Goal: Communication & Community: Ask a question

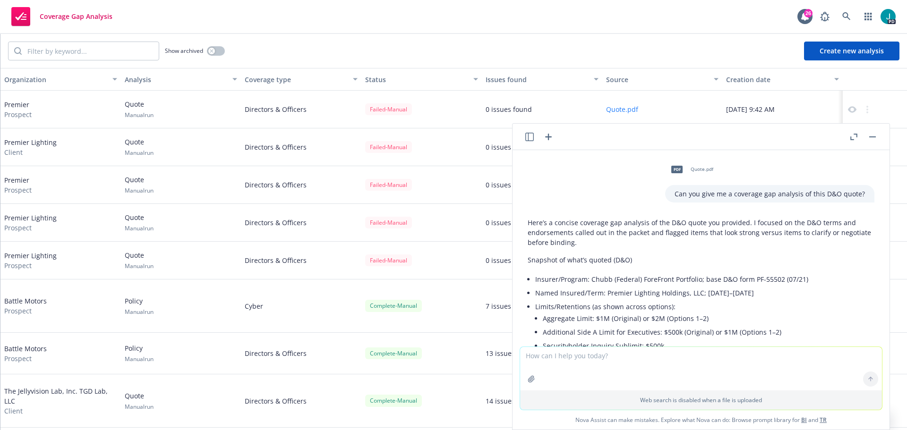
scroll to position [5354, 0]
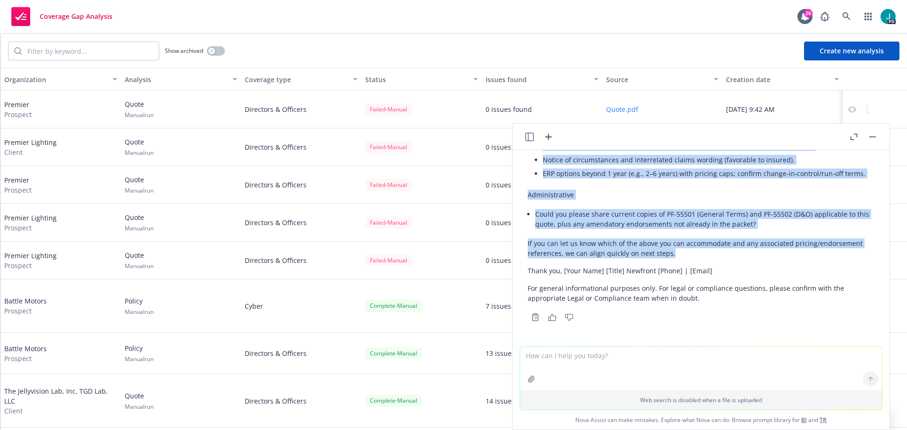
click at [534, 141] on icon "button" at bounding box center [529, 137] width 9 height 9
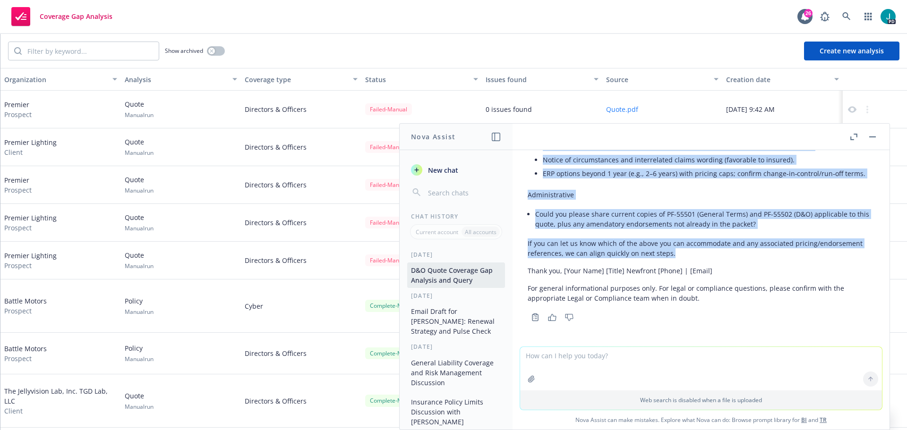
click at [446, 172] on span "New chat" at bounding box center [442, 170] width 32 height 10
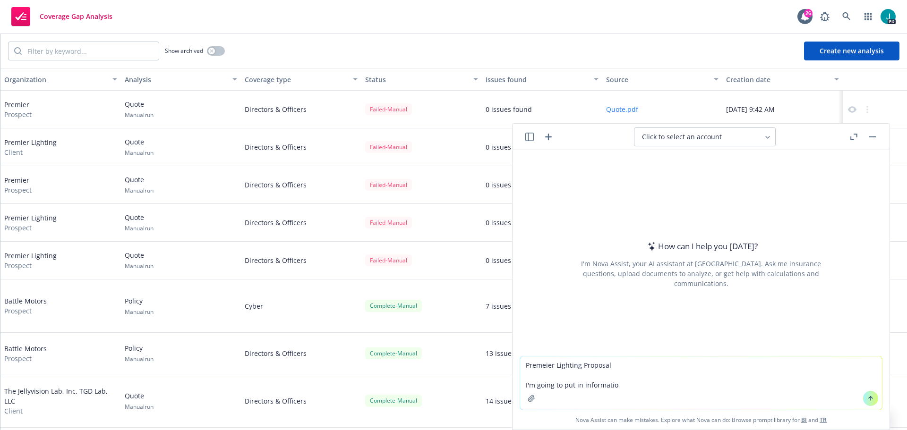
type textarea "Premeier Lighting Proposal I'm going to put in information"
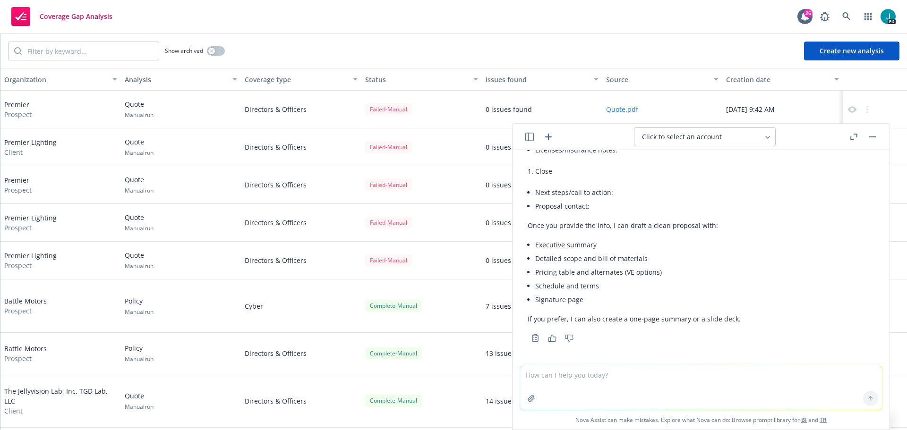
scroll to position [710, 0]
click at [571, 380] on textarea at bounding box center [701, 388] width 362 height 43
paste textarea "Lo Ipsu, Dolo sit am cons! Adipis elits doe tem incididuntu la etdo ma aliq eni…"
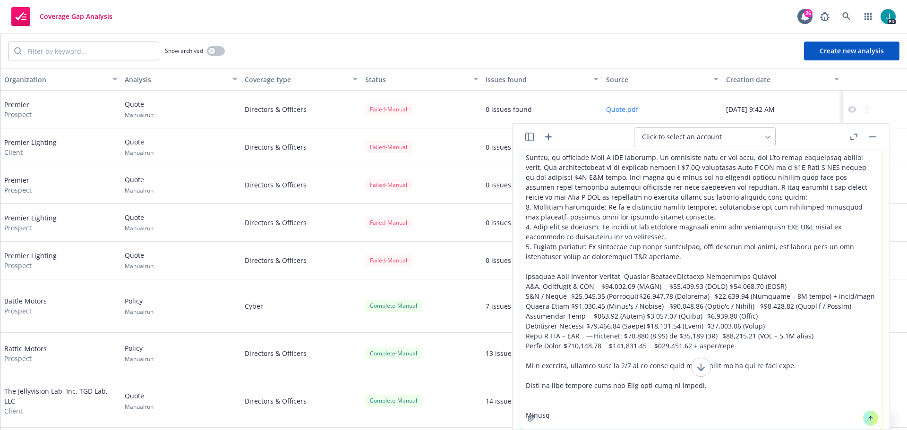
scroll to position [147, 0]
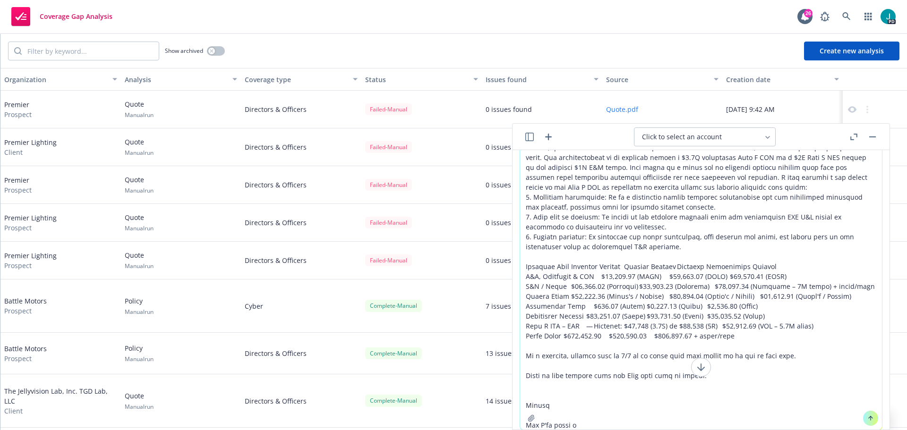
type textarea "Lo Ipsu, Dolo sit am cons! Adipis elits doe tem incididuntu la etdo ma aliq eni…"
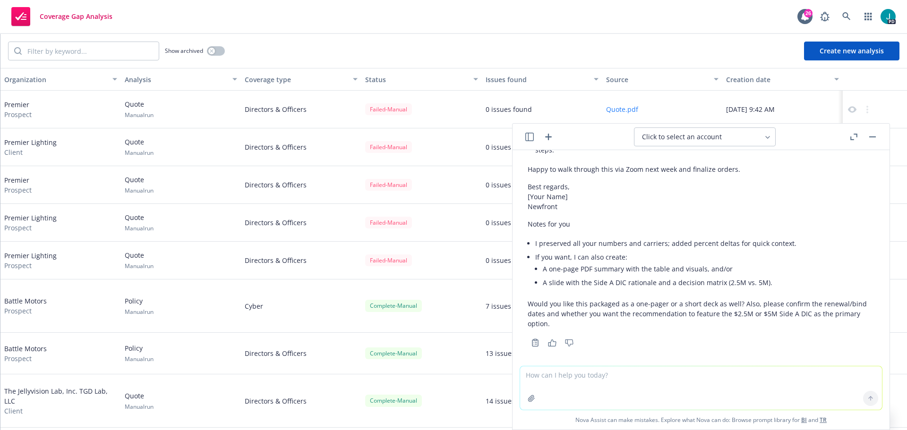
scroll to position [2098, 0]
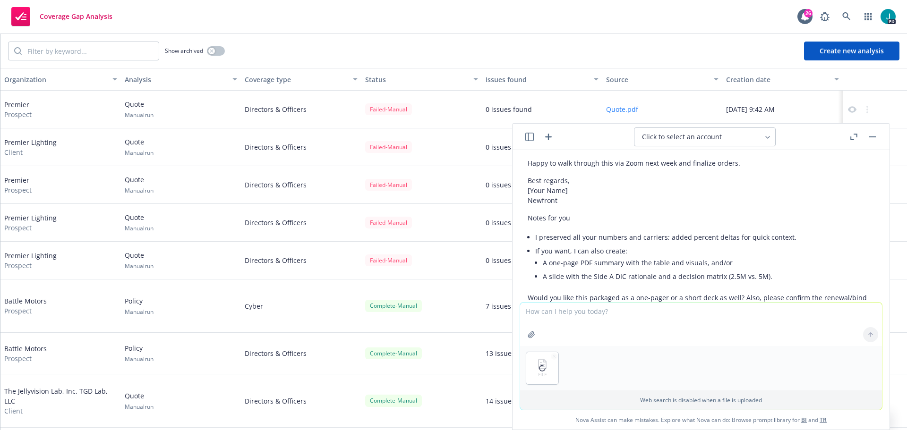
click at [575, 318] on textarea at bounding box center [701, 324] width 362 height 43
click at [565, 319] on textarea at bounding box center [701, 324] width 362 height 43
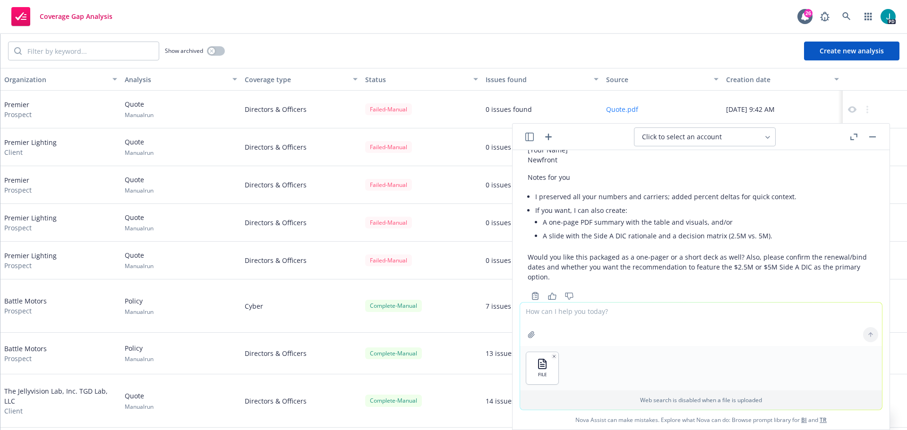
scroll to position [2161, 0]
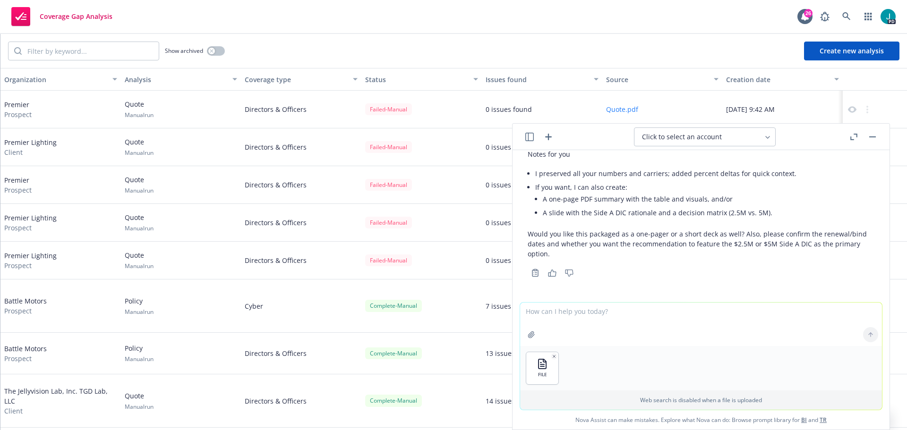
click at [616, 310] on textarea at bounding box center [701, 324] width 362 height 43
click at [646, 306] on textarea at bounding box center [701, 324] width 362 height 43
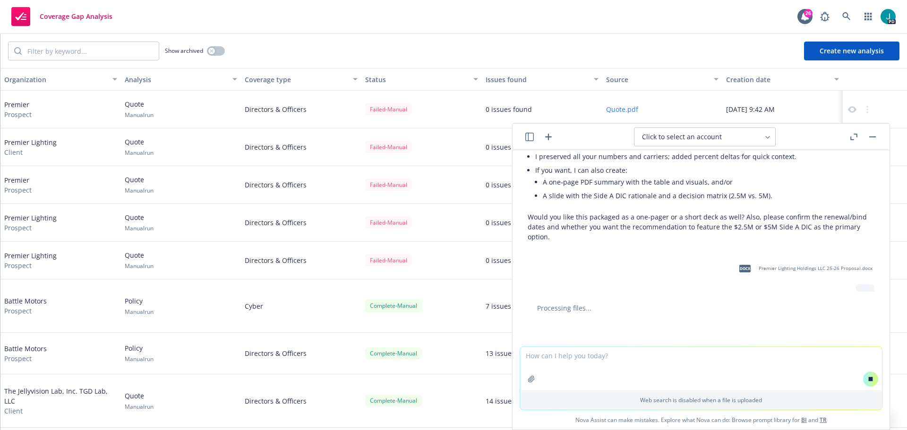
click at [544, 354] on textarea at bounding box center [701, 368] width 362 height 43
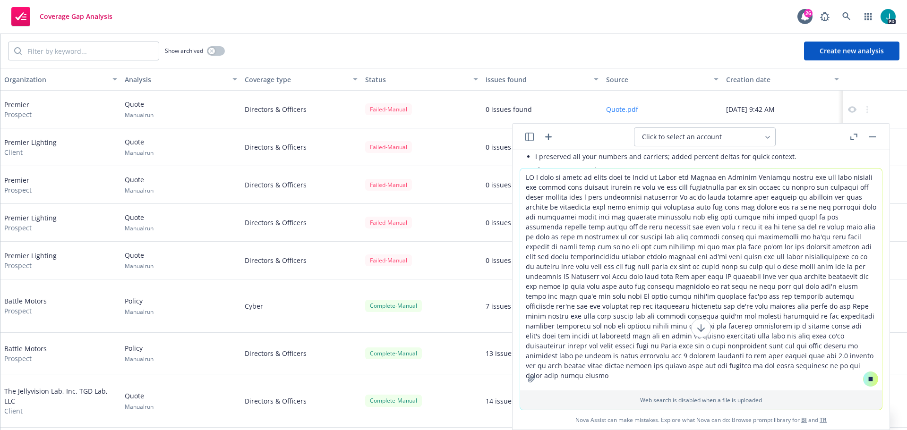
type textarea "OK I need to write an email over to Mandy at Mandy and [PERSON_NAME] at Premier…"
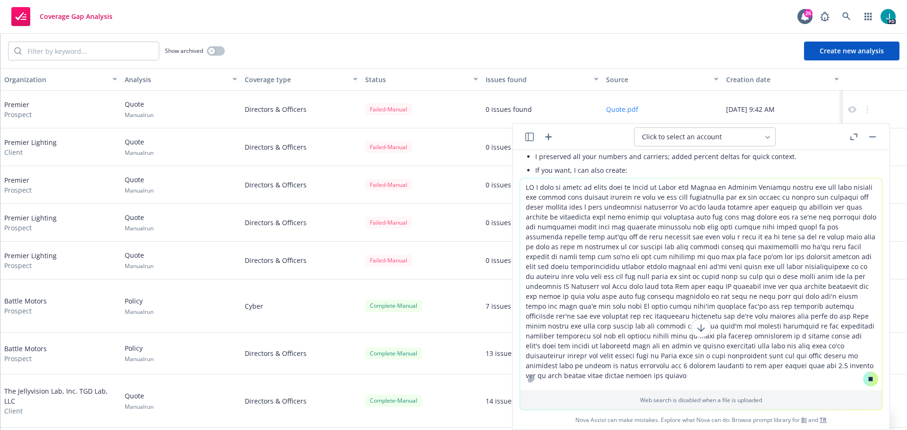
click at [868, 378] on icon at bounding box center [871, 379] width 7 height 7
click at [870, 381] on button at bounding box center [870, 379] width 15 height 15
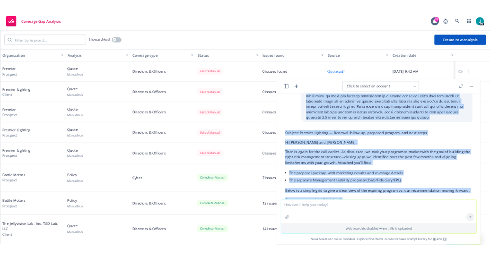
scroll to position [3299, 0]
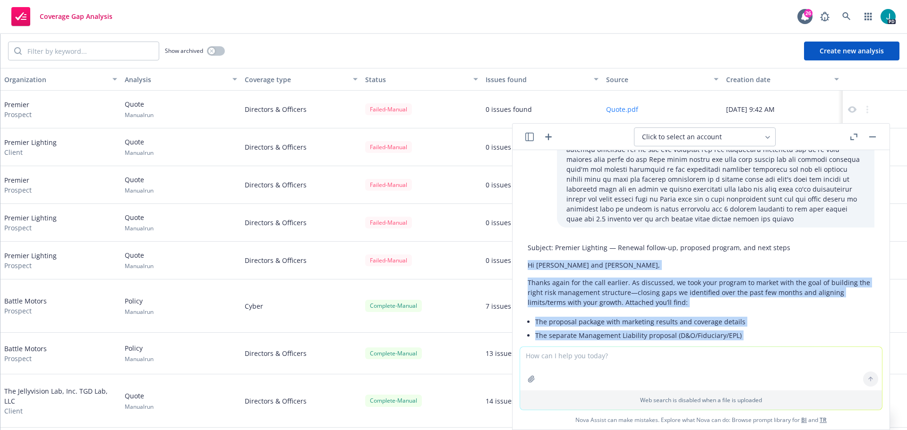
drag, startPoint x: 639, startPoint y: 302, endPoint x: 527, endPoint y: 264, distance: 118.4
copy div "Lo Ipsum dol Sitame, Consec adipi eli sed doei tempori. Ut laboreetd, ma aliq e…"
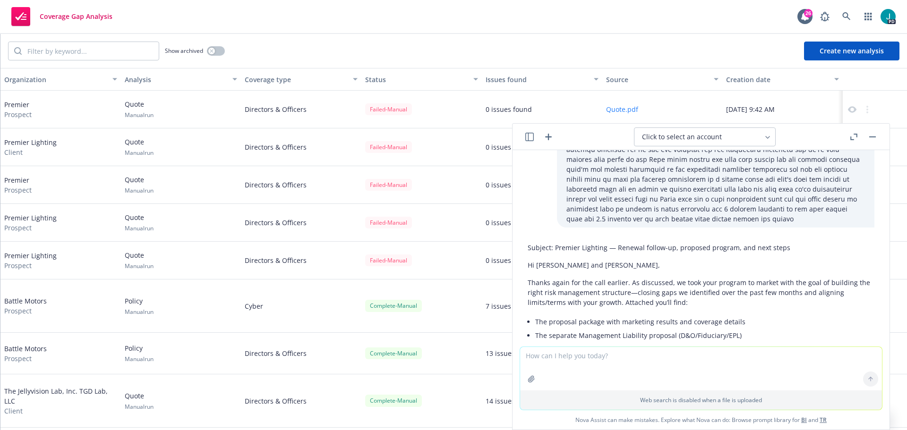
click at [591, 362] on textarea at bounding box center [701, 368] width 362 height 43
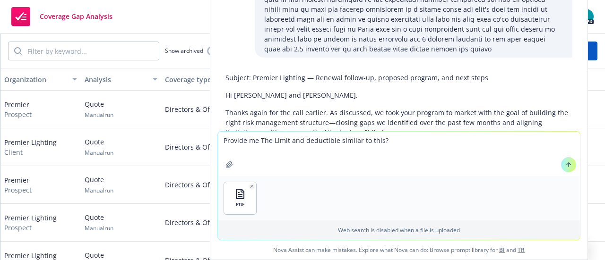
click at [390, 144] on textarea "Provide me The Limit and deductible similar to this?" at bounding box center [399, 154] width 362 height 44
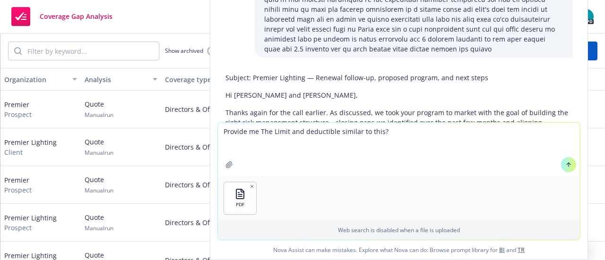
click at [233, 146] on textarea "Provide me The Limit and deductible similar to this?" at bounding box center [399, 149] width 362 height 53
click at [232, 146] on textarea "Provide me The Limit and deductible similar to this?" at bounding box center [399, 149] width 362 height 53
paste textarea
type textarea "Provide me The Limit and deductible similar to this?"
click at [245, 148] on textarea "Provide me The Limit and deductible similar to this?" at bounding box center [399, 149] width 362 height 53
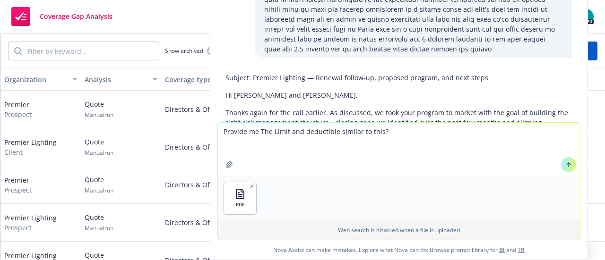
paste textarea
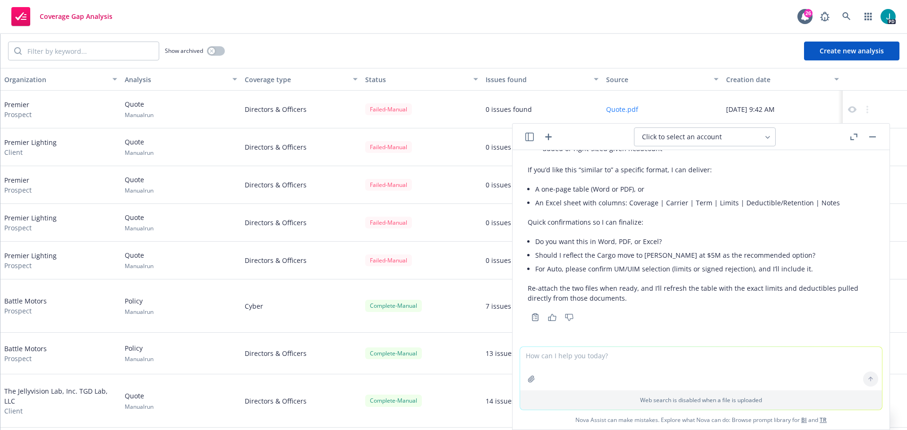
scroll to position [4676, 0]
click at [571, 347] on textarea at bounding box center [701, 368] width 362 height 43
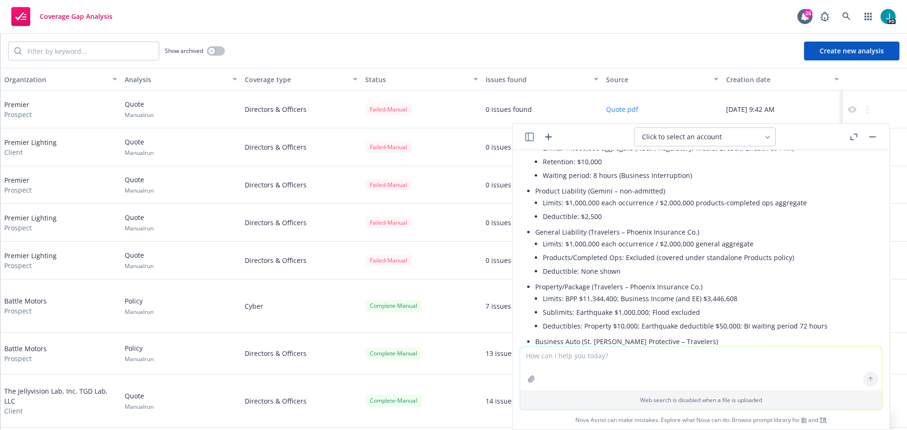
scroll to position [4251, 0]
